Goal: Communication & Community: Answer question/provide support

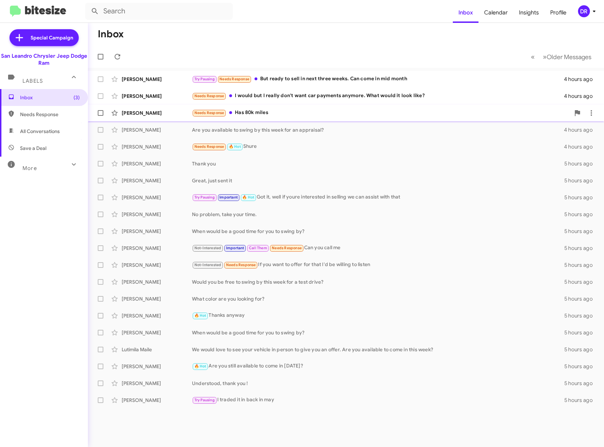
click at [250, 109] on div "Needs Response Has 80k miles" at bounding box center [381, 113] width 378 height 8
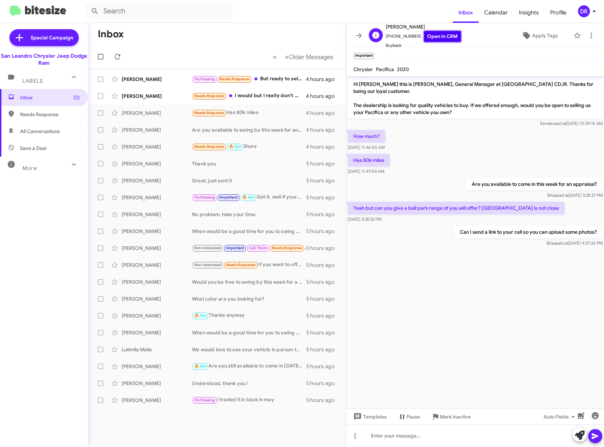
click at [434, 35] on link "Open in CRM" at bounding box center [442, 36] width 37 height 11
click at [394, 438] on div at bounding box center [475, 435] width 258 height 23
click at [596, 439] on icon at bounding box center [595, 435] width 8 height 8
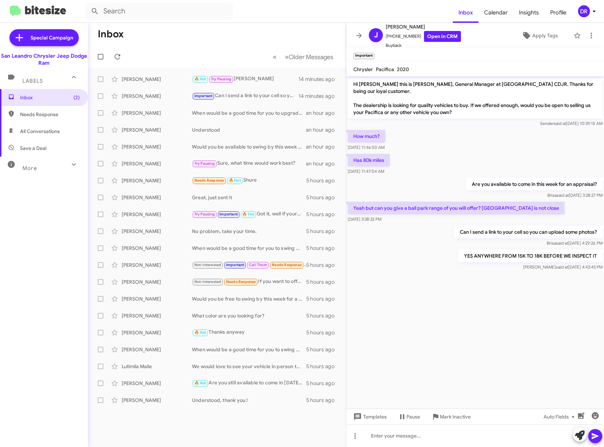
click at [444, 318] on cdk-virtual-scroll-viewport "Hi [PERSON_NAME] this is [PERSON_NAME], General Manager at [GEOGRAPHIC_DATA] CD…" at bounding box center [475, 242] width 258 height 332
click at [260, 83] on div "[PERSON_NAME] 🔥 Hot Try Pausing Ty 14 minutes ago" at bounding box center [217, 79] width 247 height 14
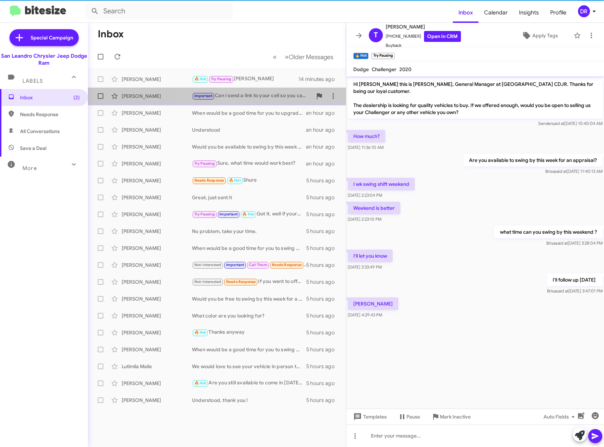
click at [260, 95] on div "Important Can I send a link to your cell so you can upload some photos?" at bounding box center [252, 96] width 120 height 8
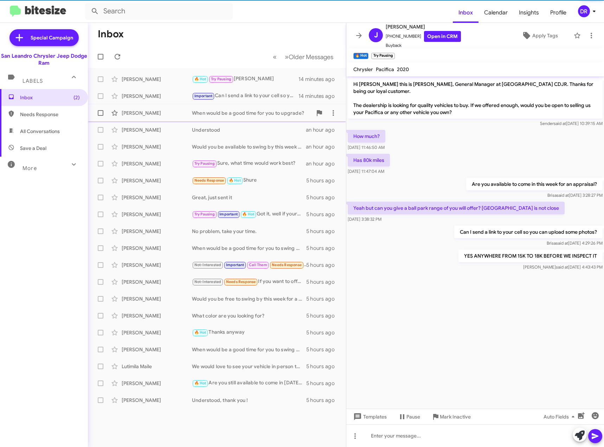
click at [266, 113] on div "When would be a good time for you to upgrade?" at bounding box center [252, 112] width 120 height 7
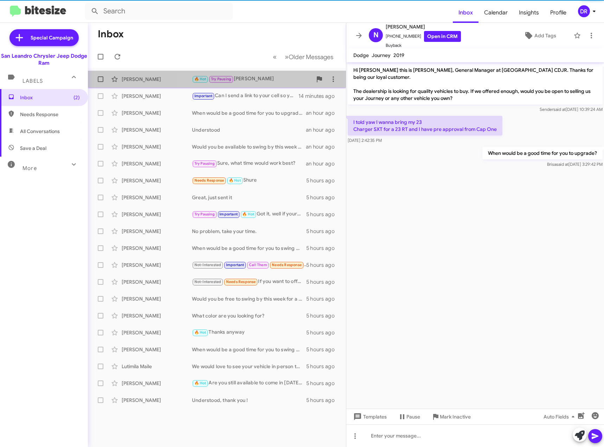
click at [267, 81] on div "🔥 Hot Try Pausing [PERSON_NAME]" at bounding box center [252, 79] width 120 height 8
